Goal: Check status

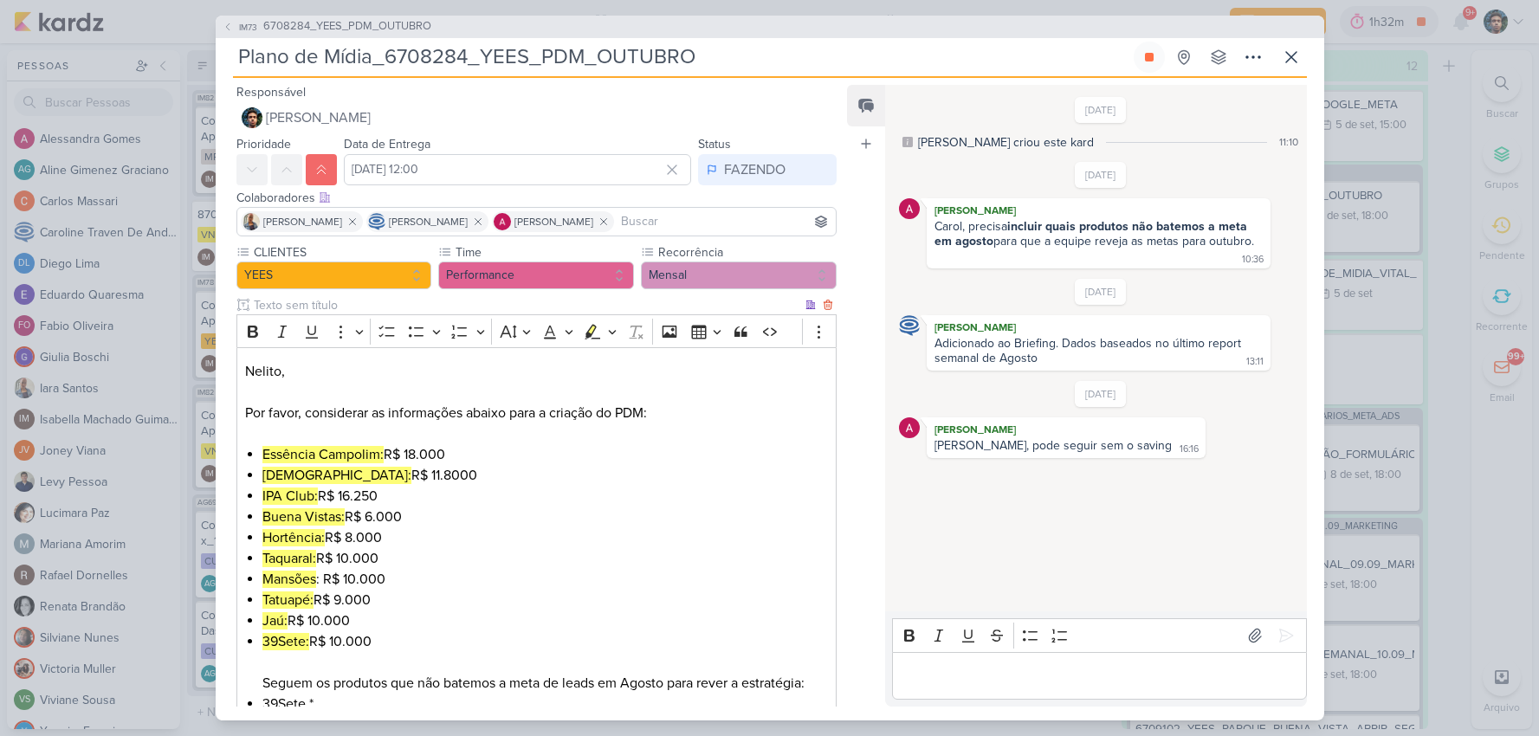
click at [859, 282] on div "Feed Atrelar email Solte o email para atrelar ao kard" at bounding box center [866, 396] width 38 height 622
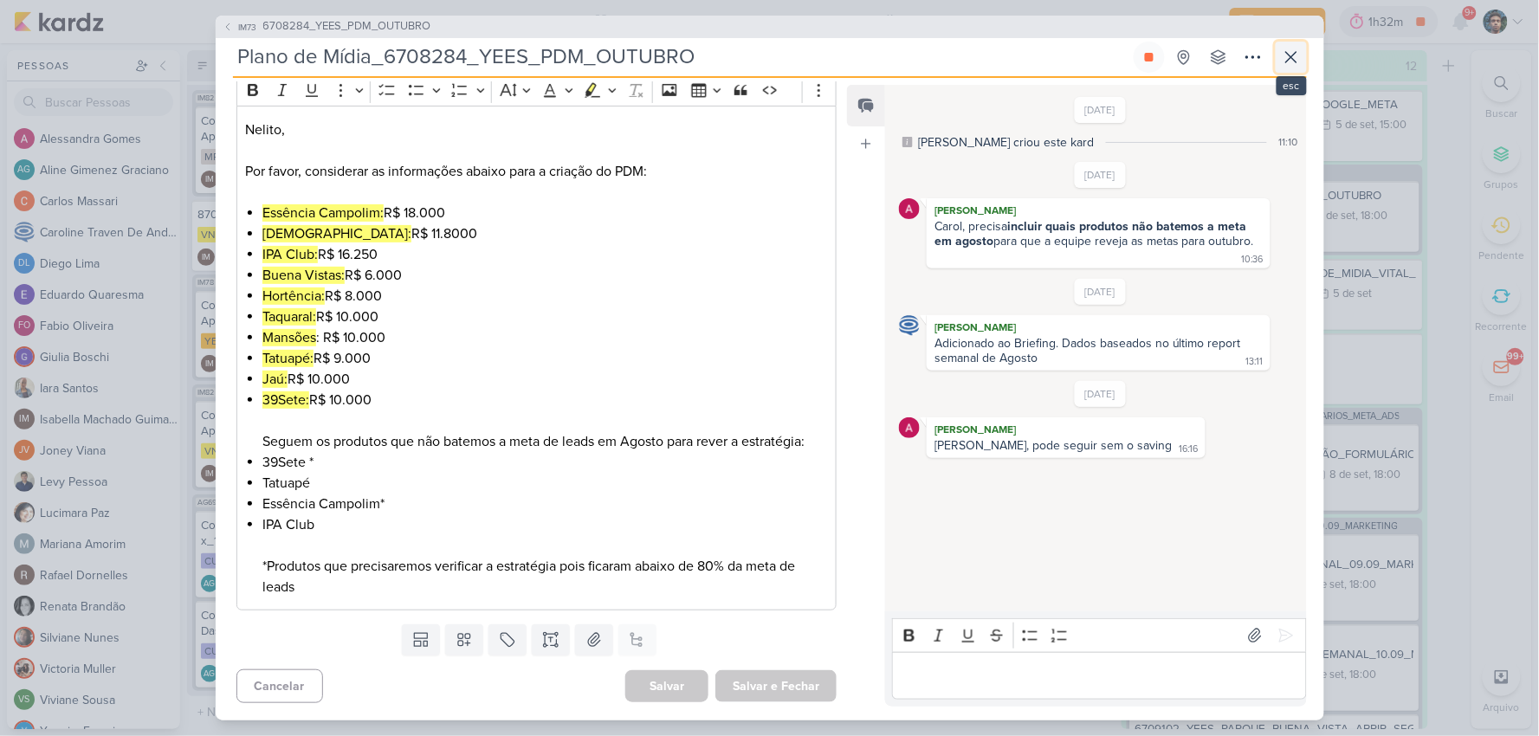
click at [1284, 57] on icon at bounding box center [1291, 57] width 21 height 21
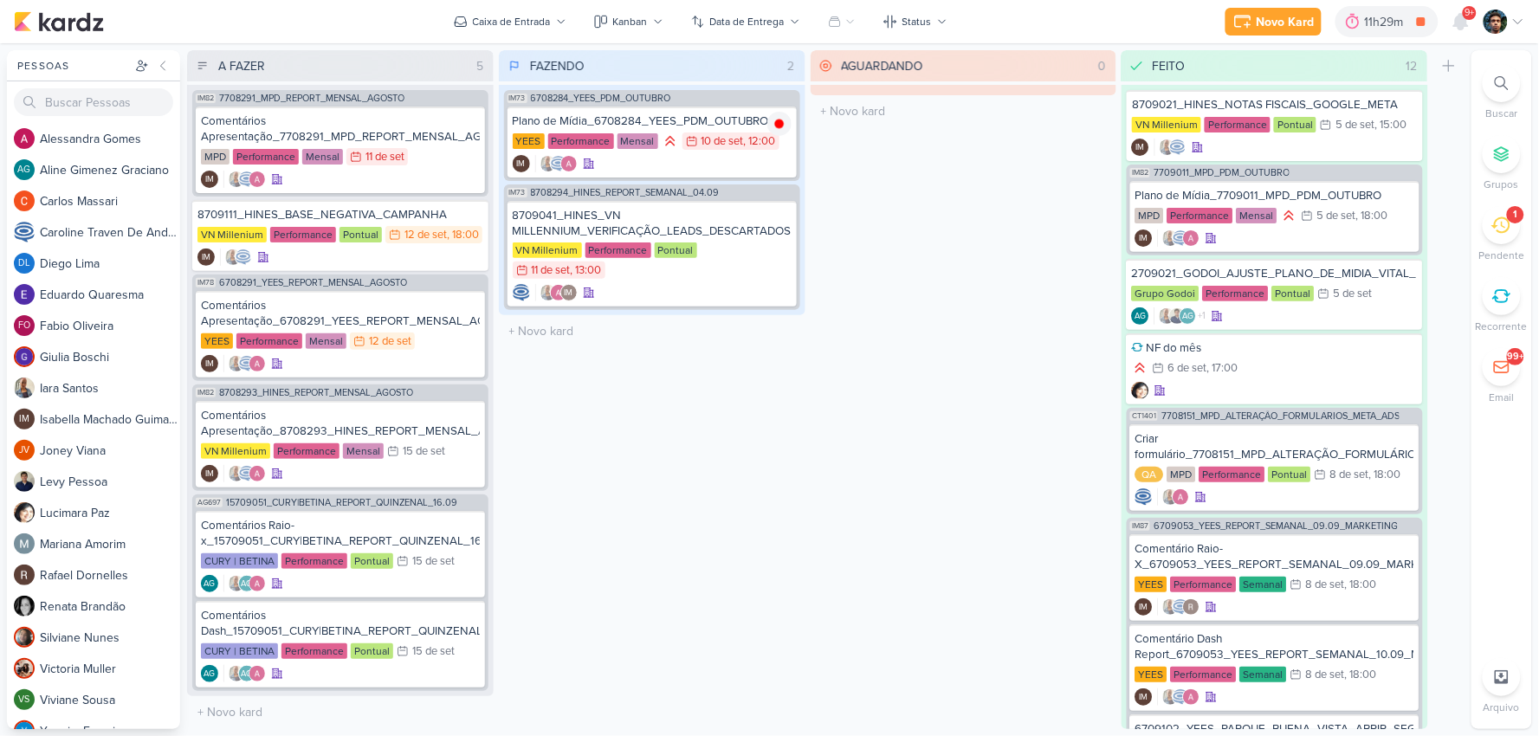
click at [1502, 246] on li "1 [GEOGRAPHIC_DATA]" at bounding box center [1501, 234] width 61 height 57
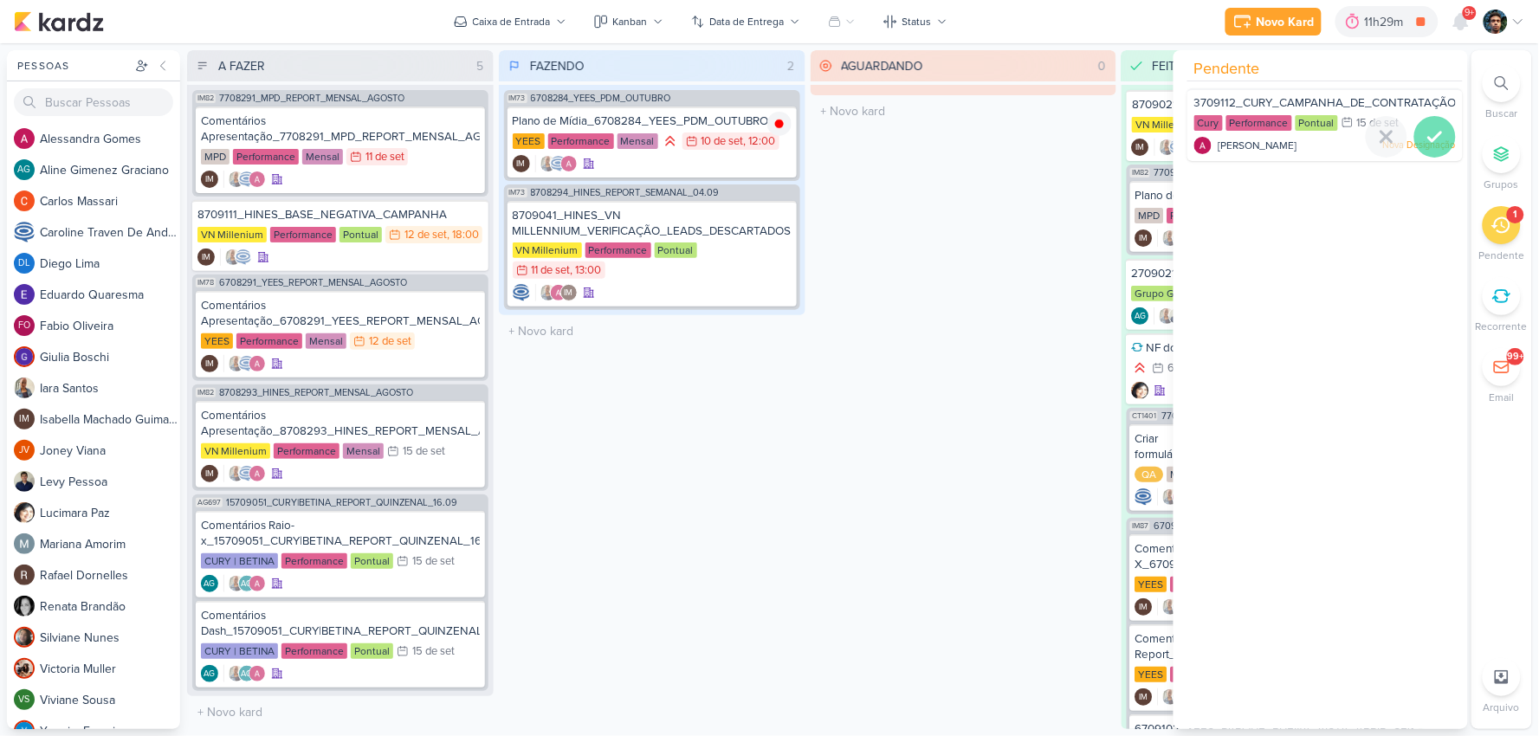
click at [1431, 147] on div at bounding box center [1435, 137] width 42 height 42
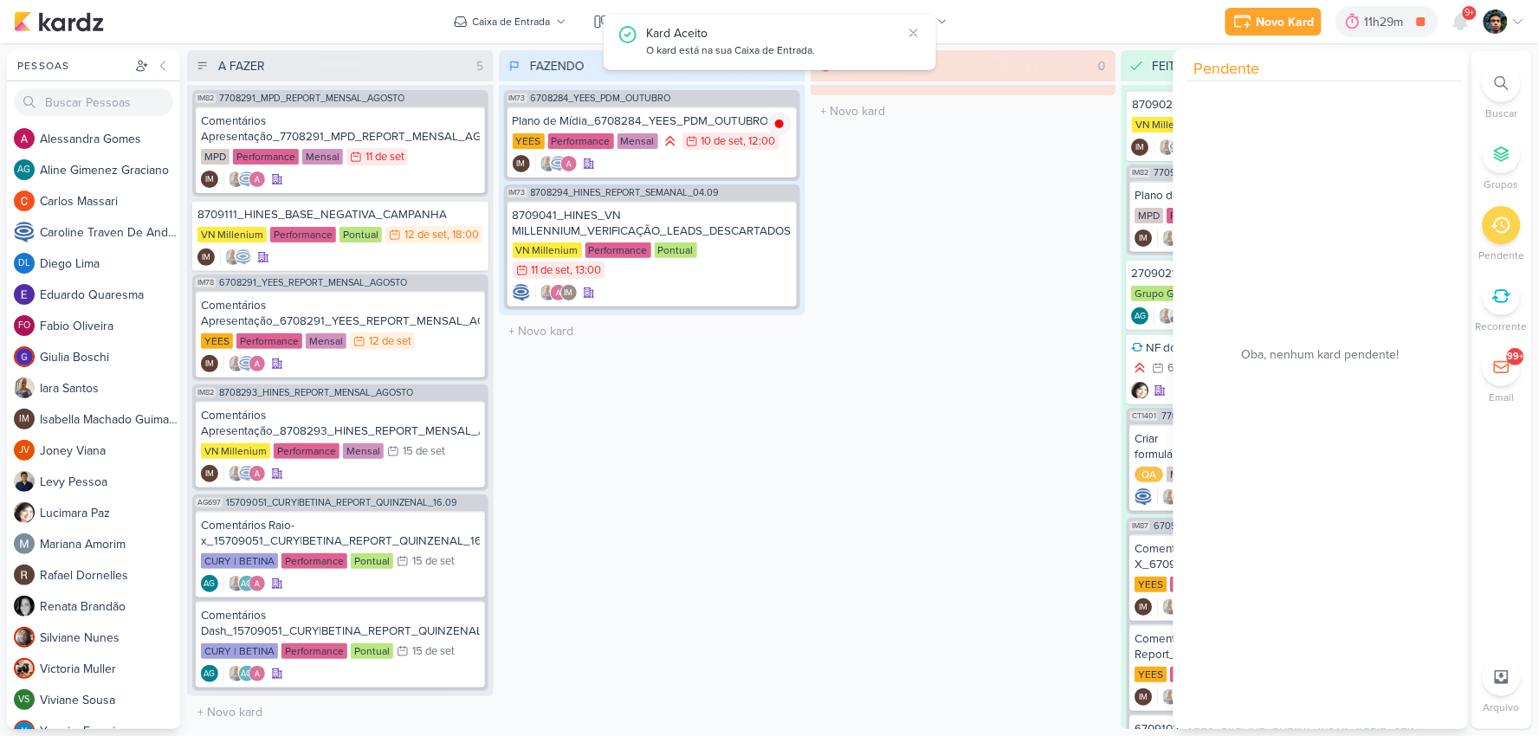
click at [1002, 300] on div "AGUARDANDO 0 Mover Para Esquerda Mover Para Direita [GEOGRAPHIC_DATA] O título …" at bounding box center [963, 389] width 307 height 679
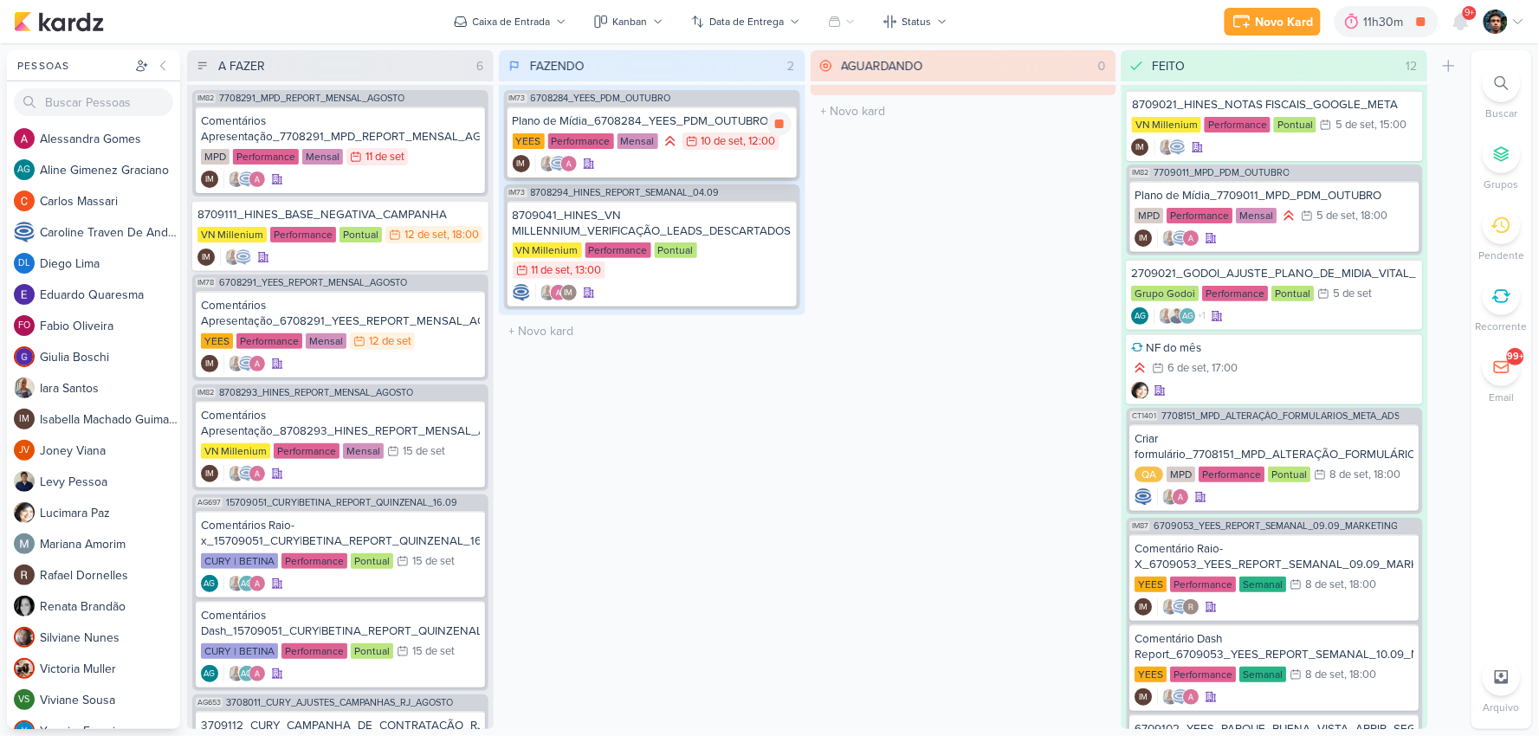
click at [664, 158] on div "IM" at bounding box center [652, 163] width 279 height 17
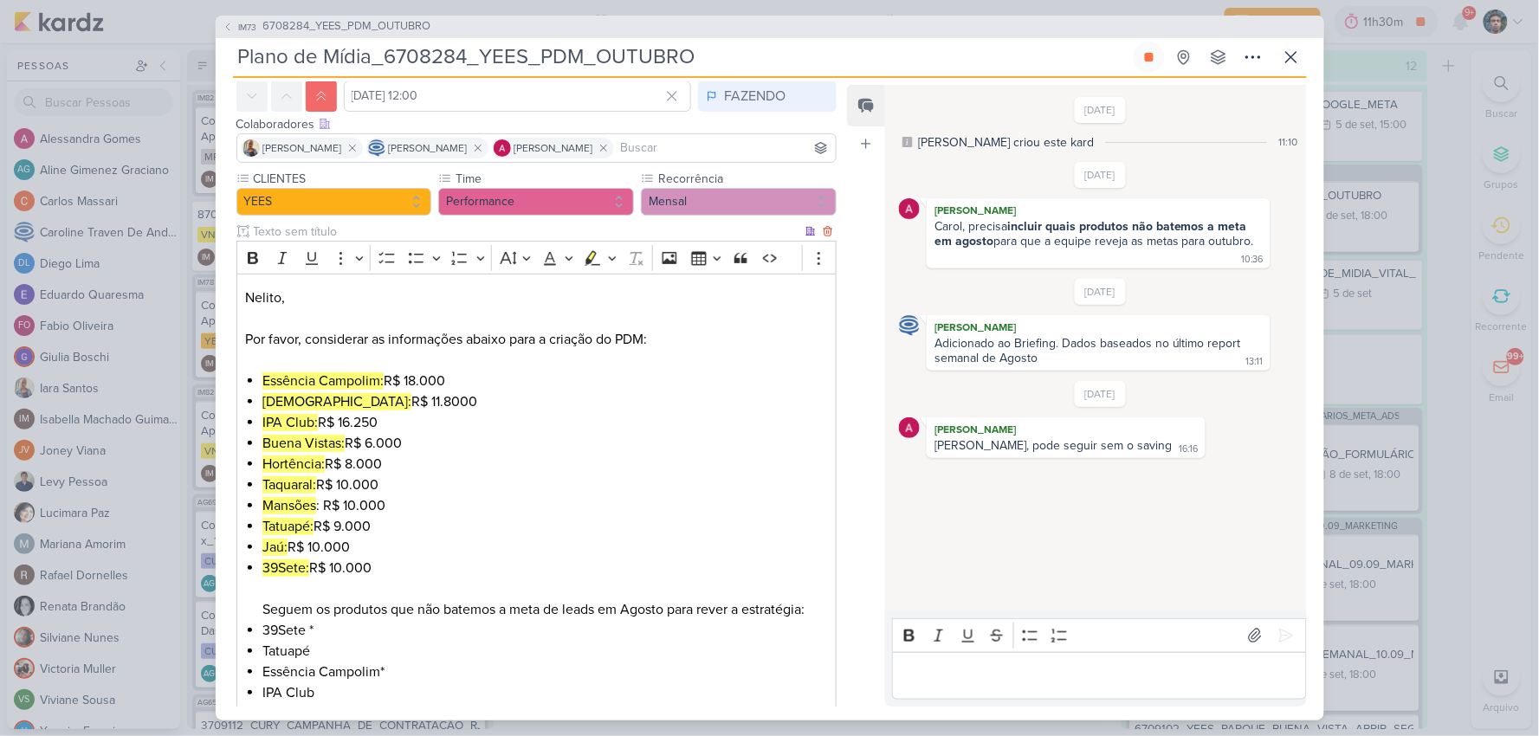
scroll to position [242, 0]
